Goal: Task Accomplishment & Management: Use online tool/utility

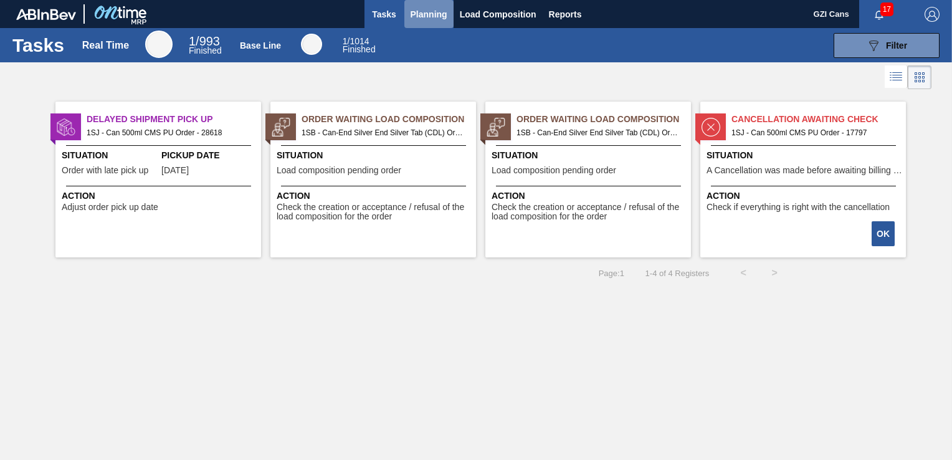
click at [421, 21] on span "Planning" at bounding box center [429, 14] width 37 height 15
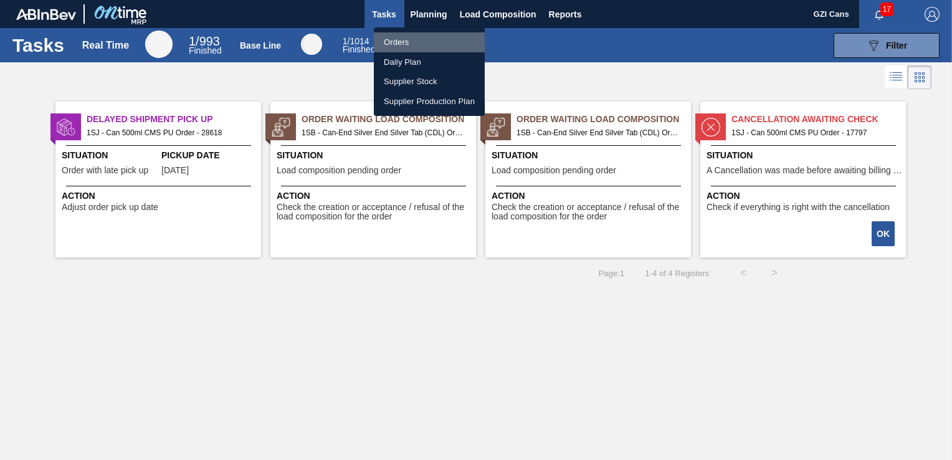
click at [416, 43] on li "Orders" at bounding box center [429, 42] width 111 height 20
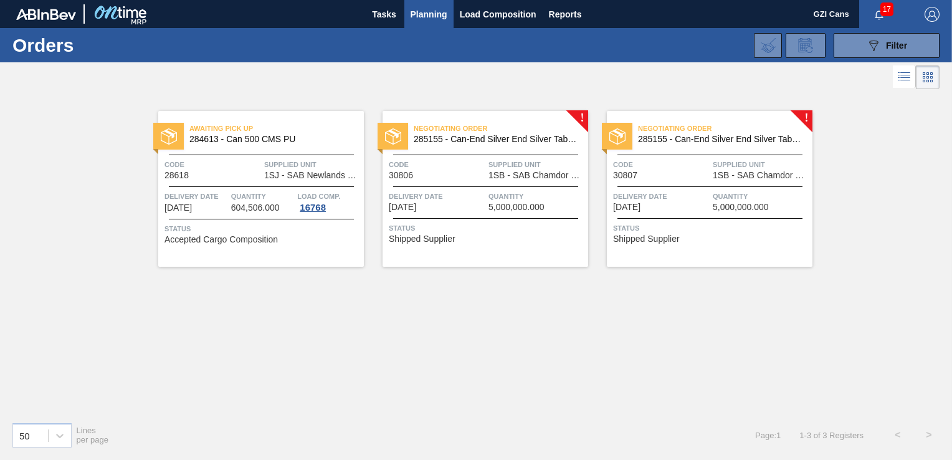
click at [580, 113] on div "Negotiating Order 285155 - Can-End Silver End Silver Tab (CDL) Code 30806 Suppl…" at bounding box center [486, 189] width 206 height 156
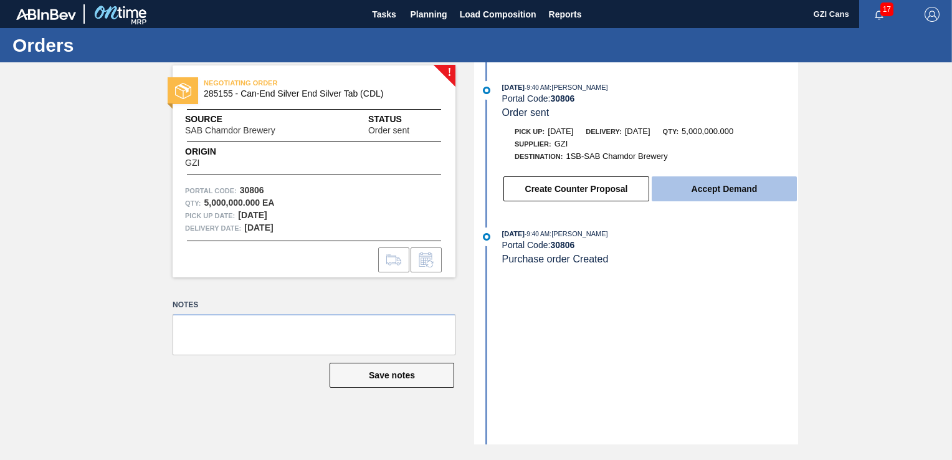
click at [702, 194] on button "Accept Demand" at bounding box center [724, 188] width 145 height 25
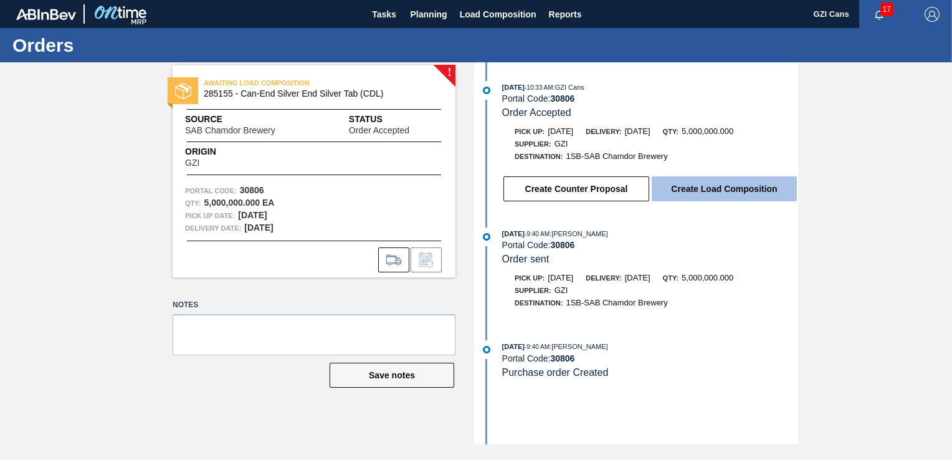
click at [702, 197] on button "Create Load Composition" at bounding box center [724, 188] width 145 height 25
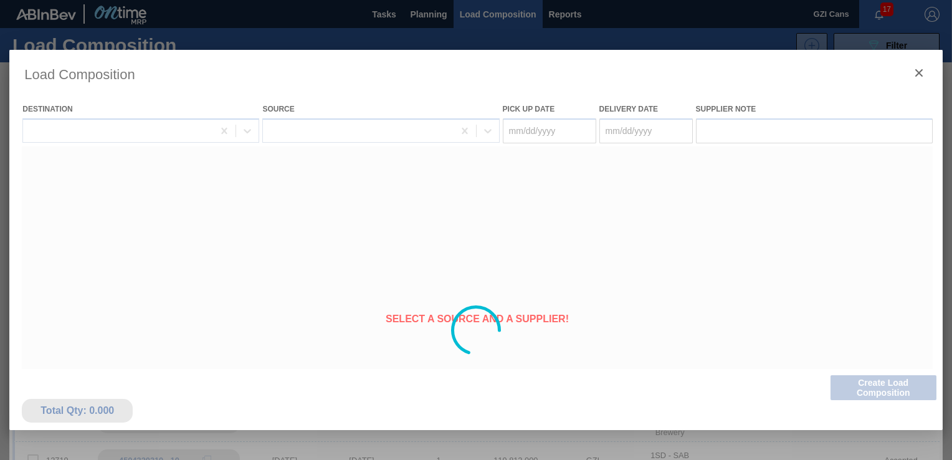
type Date "[DATE]"
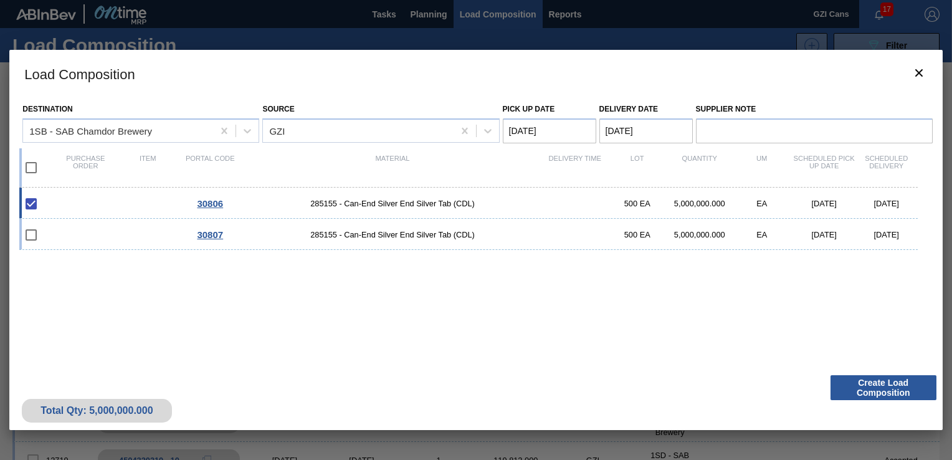
click at [873, 401] on div "Total Qty: 5,000,000.000 Create Load Composition" at bounding box center [475, 399] width 933 height 61
click at [872, 397] on button "Create Load Composition" at bounding box center [884, 387] width 106 height 25
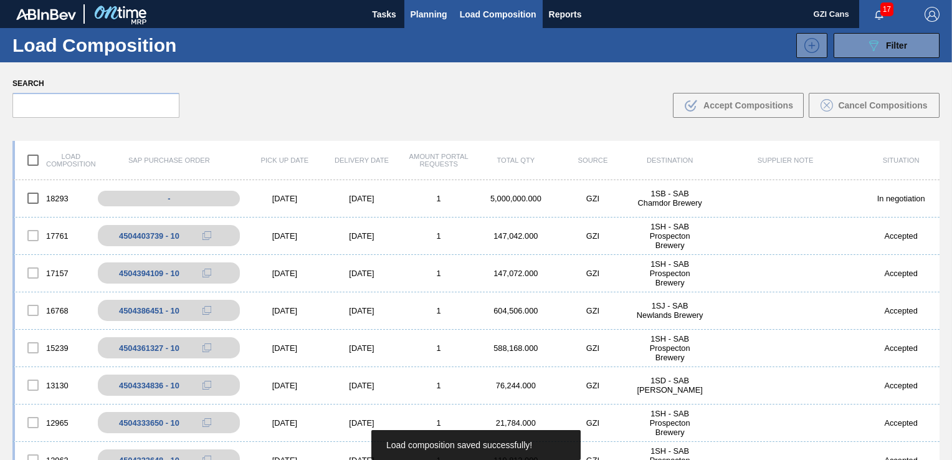
click at [416, 12] on span "Planning" at bounding box center [429, 14] width 37 height 15
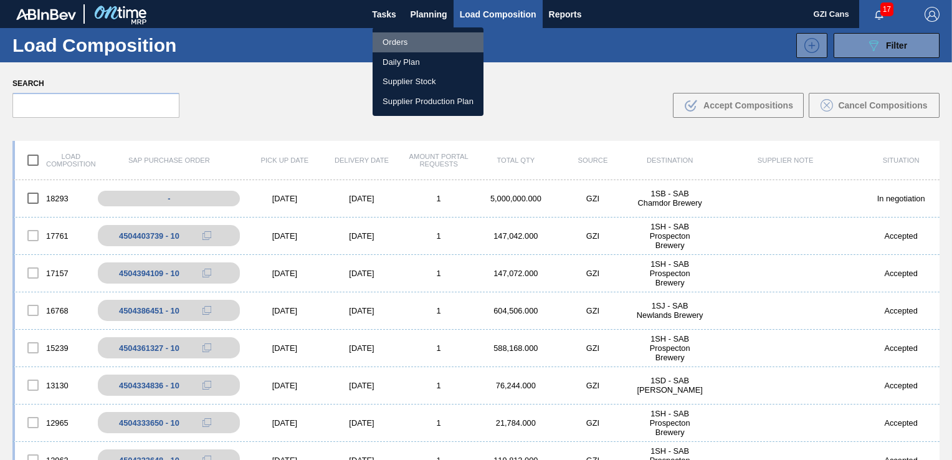
click at [398, 39] on li "Orders" at bounding box center [428, 42] width 111 height 20
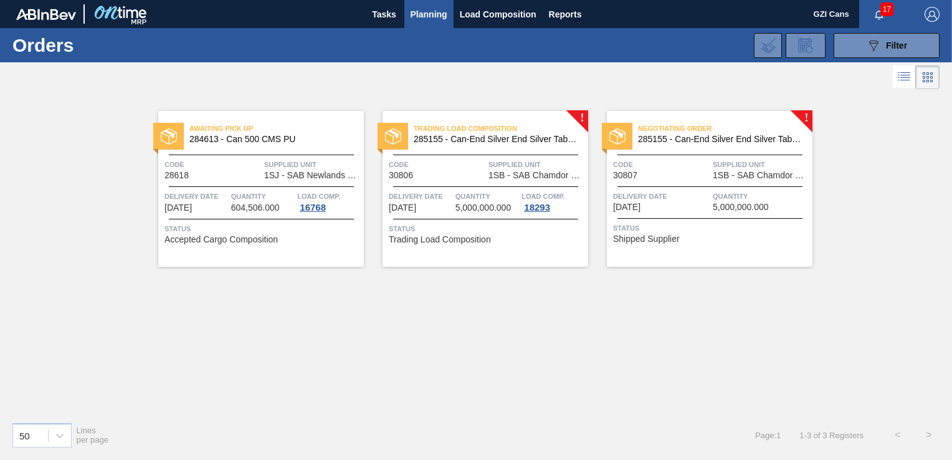
click at [581, 118] on div "Trading Load Composition 285155 - Can-End Silver End Silver Tab (CDL) Code 3080…" at bounding box center [486, 189] width 206 height 156
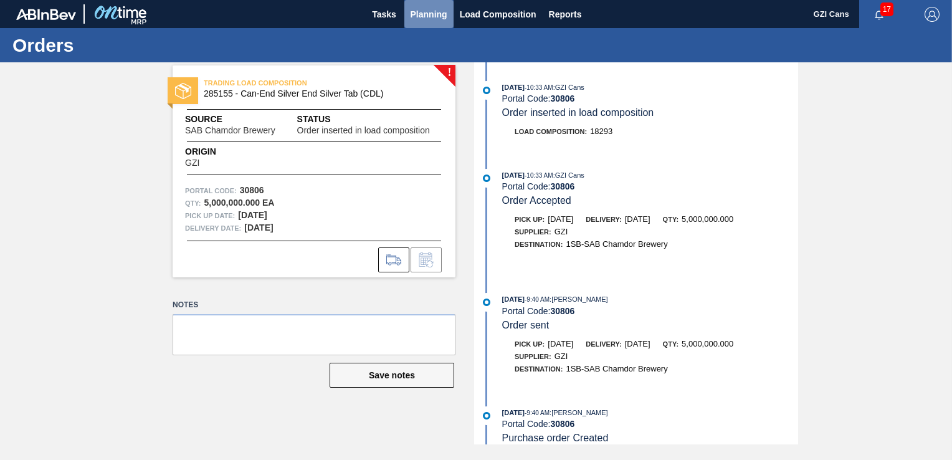
click at [415, 15] on span "Planning" at bounding box center [429, 14] width 37 height 15
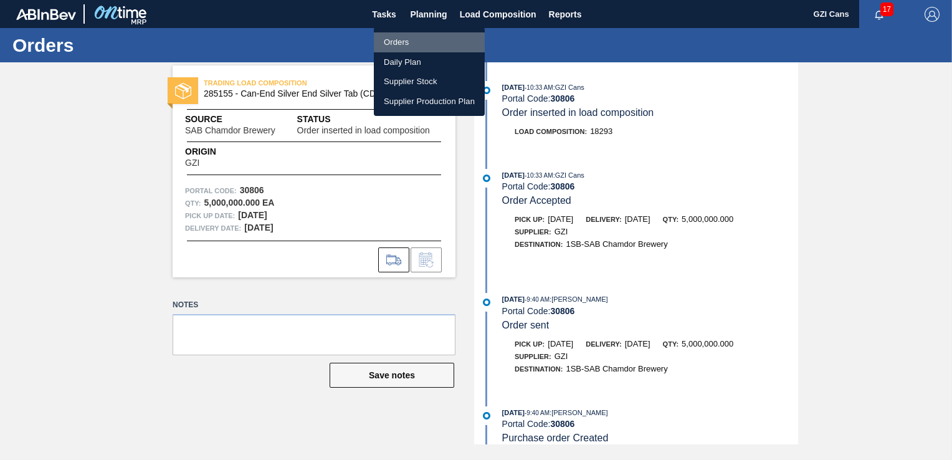
click at [403, 44] on li "Orders" at bounding box center [429, 42] width 111 height 20
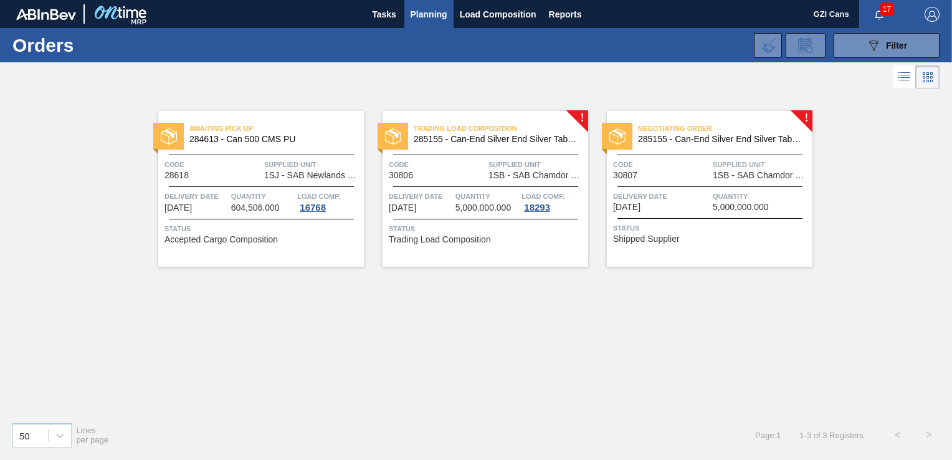
click at [808, 121] on div "Negotiating Order 285155 - Can-End Silver End Silver Tab (CDL)" at bounding box center [710, 131] width 206 height 22
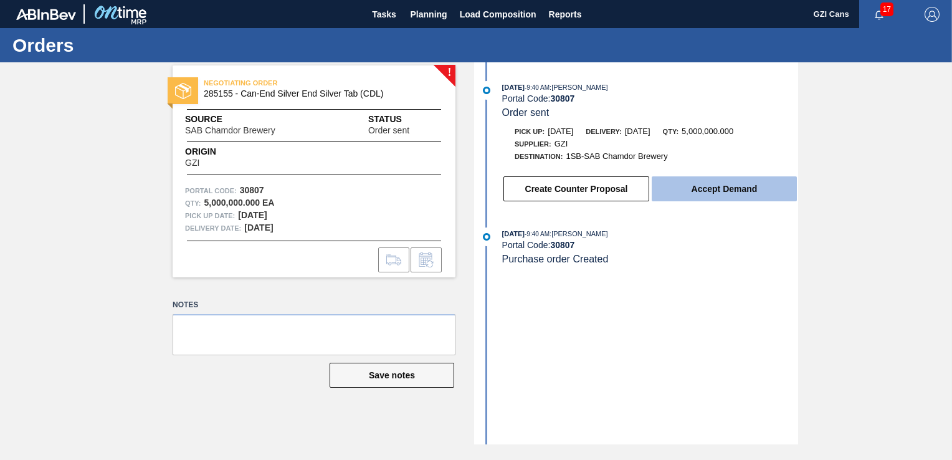
click at [709, 186] on button "Accept Demand" at bounding box center [724, 188] width 145 height 25
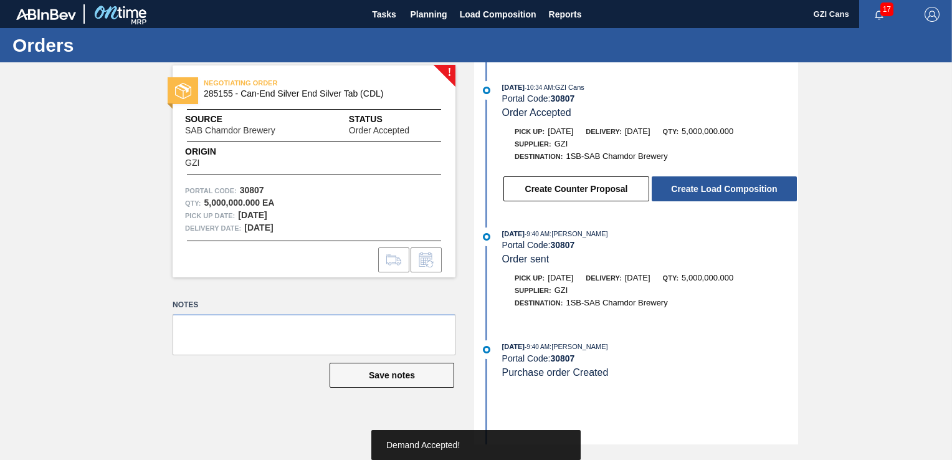
click at [709, 186] on button "Create Load Composition" at bounding box center [724, 188] width 145 height 25
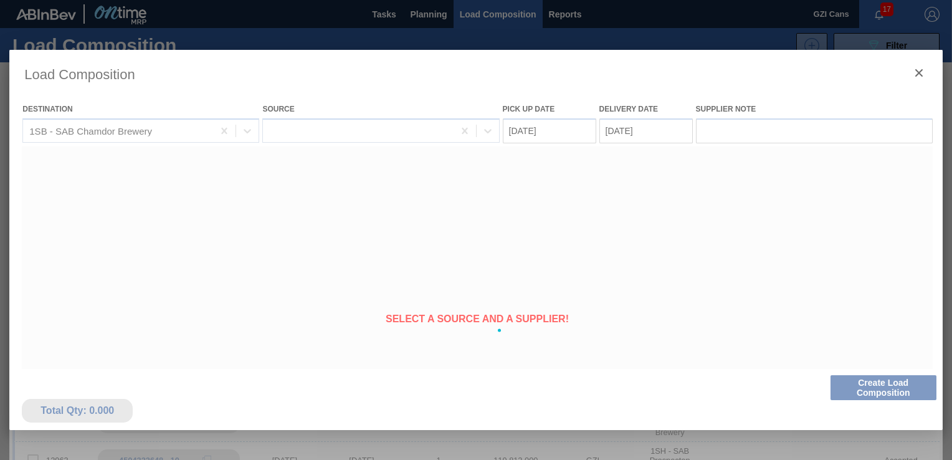
type Date "[DATE]"
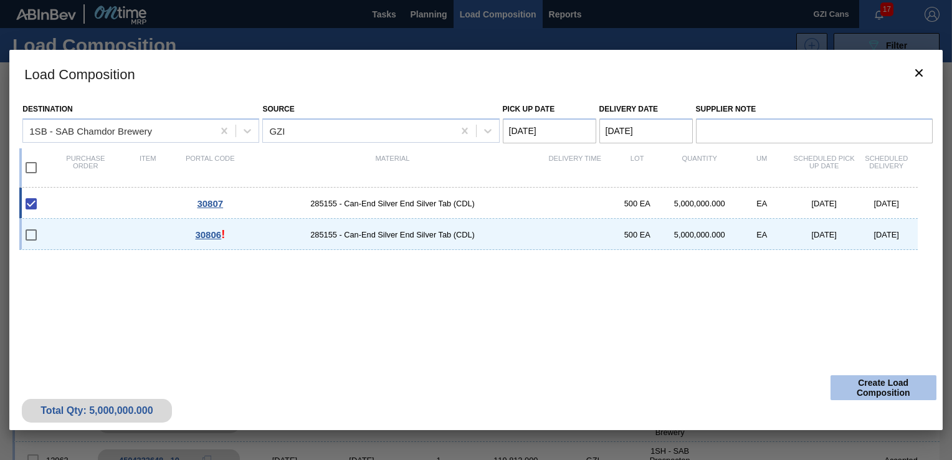
click at [850, 378] on button "Create Load Composition" at bounding box center [884, 387] width 106 height 25
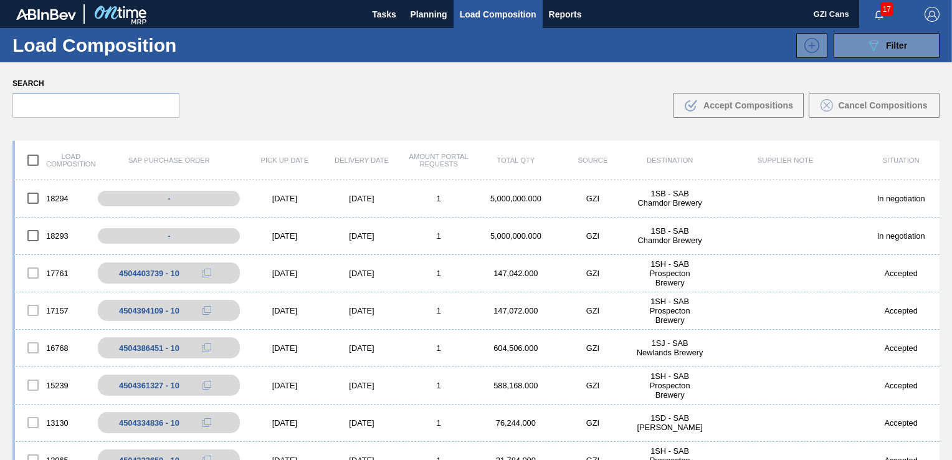
click at [947, 454] on div "Load composition SAP Purchase Order Pick up Date Delivery Date Amount Portal Re…" at bounding box center [476, 339] width 952 height 419
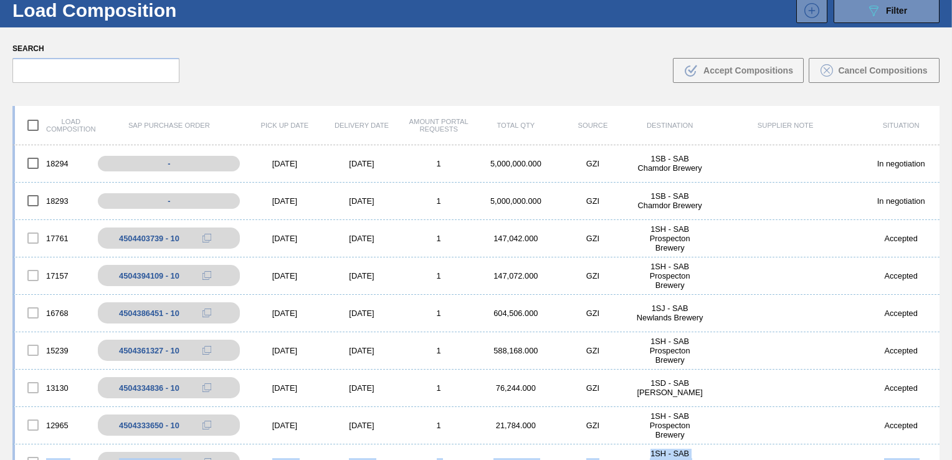
click at [947, 454] on div "Load composition SAP Purchase Order Pick up Date Delivery Date Amount Portal Re…" at bounding box center [476, 304] width 952 height 419
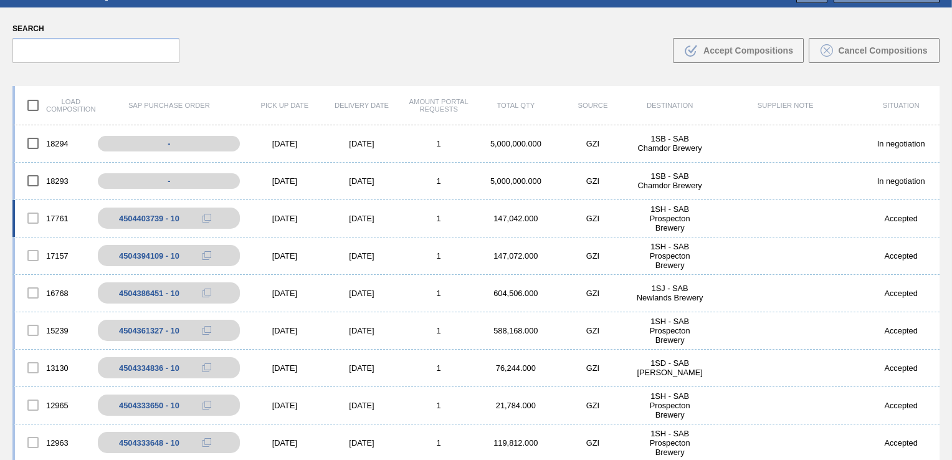
click at [643, 206] on div "1SH - SAB Prospecton Brewery" at bounding box center [669, 218] width 77 height 28
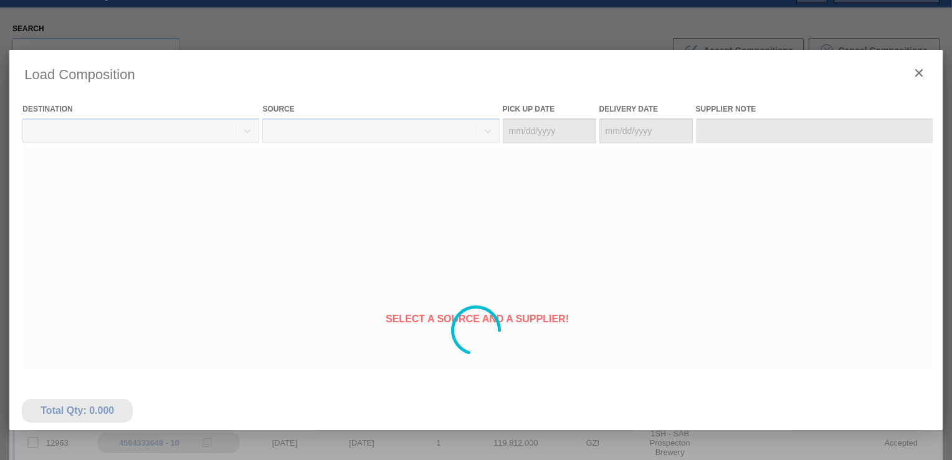
type Date "[DATE]"
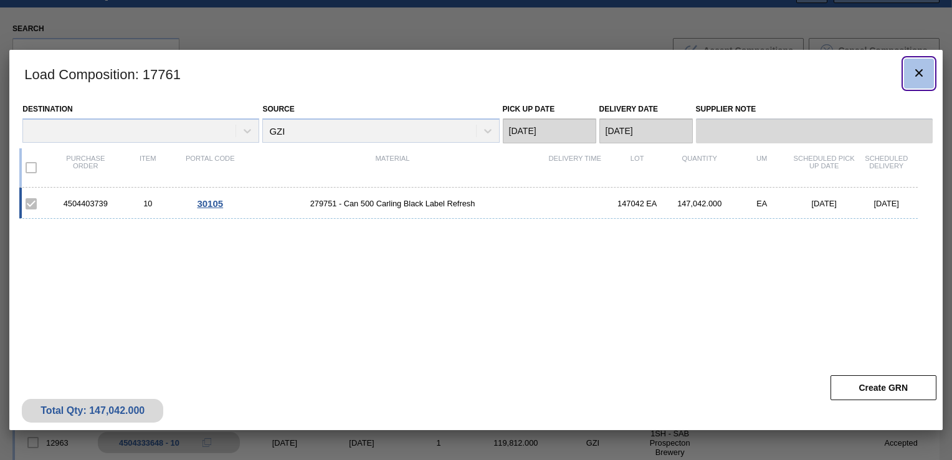
click at [923, 71] on icon "botão de ícone" at bounding box center [919, 72] width 15 height 15
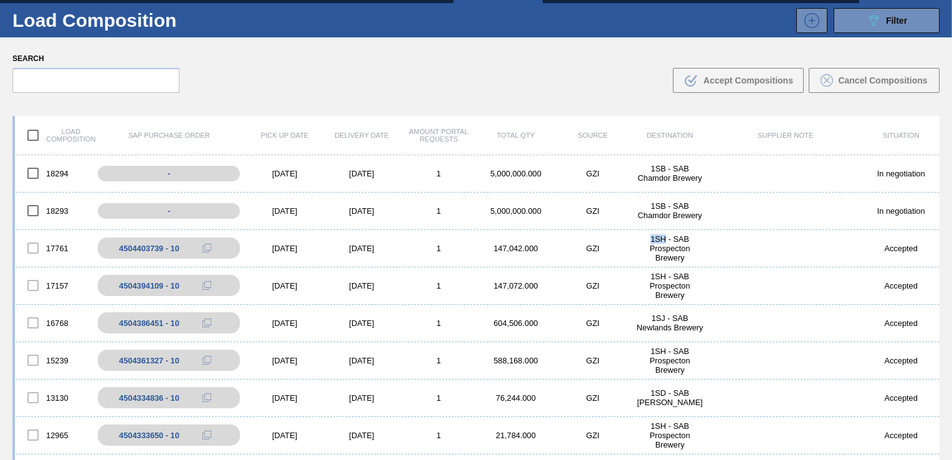
scroll to position [0, 0]
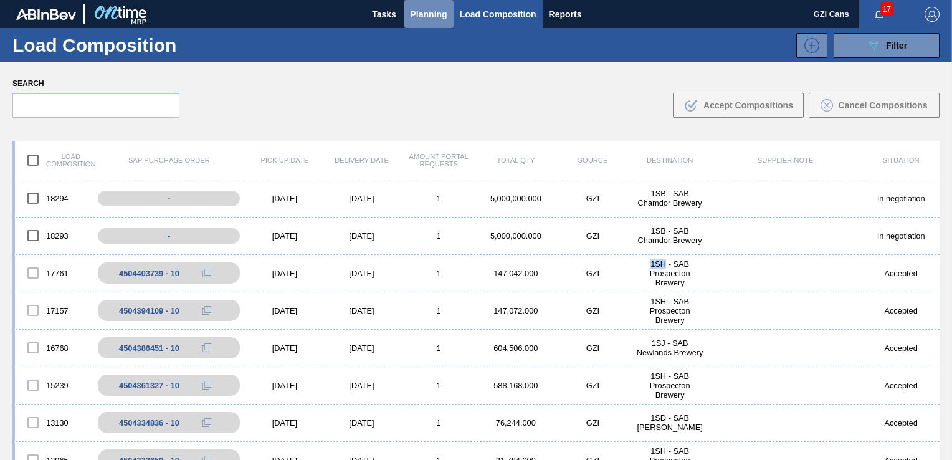
click at [424, 17] on span "Planning" at bounding box center [429, 14] width 37 height 15
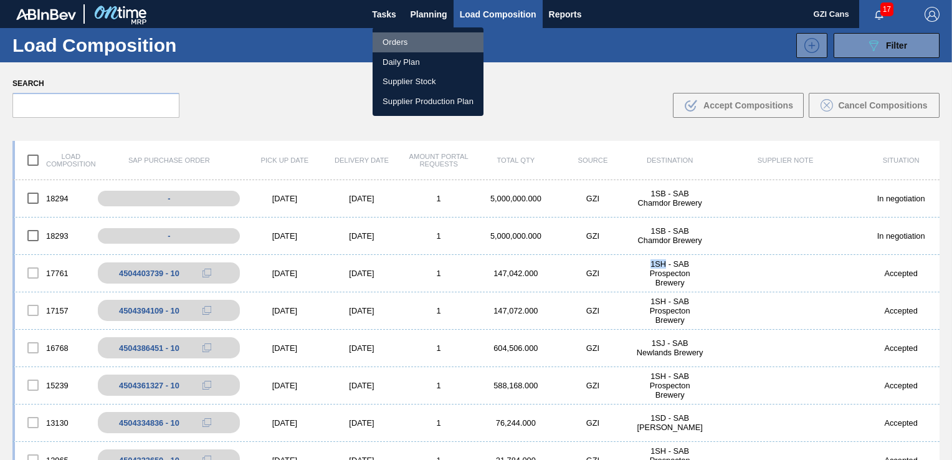
click at [403, 45] on li "Orders" at bounding box center [428, 42] width 111 height 20
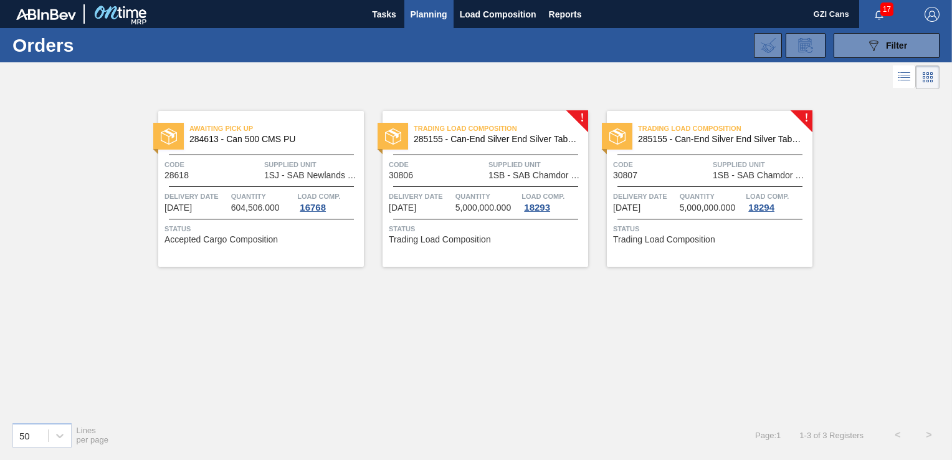
click at [696, 274] on div "Awaiting Pick Up 284613 - Can 500 CMS PU Code 28618 Supplied Unit 1SJ - SAB New…" at bounding box center [476, 252] width 952 height 320
